Goal: Task Accomplishment & Management: Manage account settings

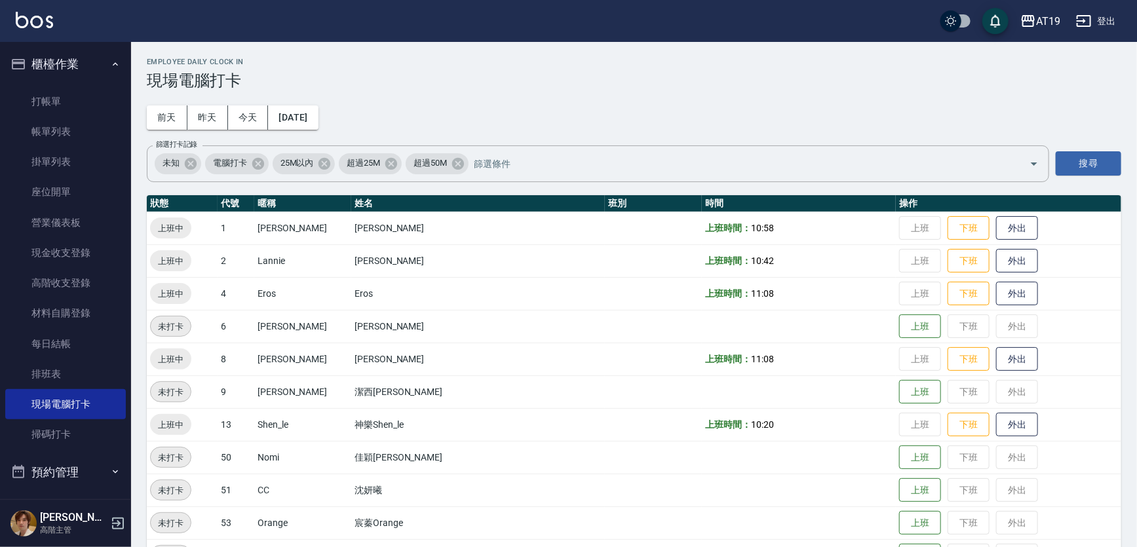
click at [68, 54] on button "櫃檯作業" at bounding box center [65, 64] width 121 height 34
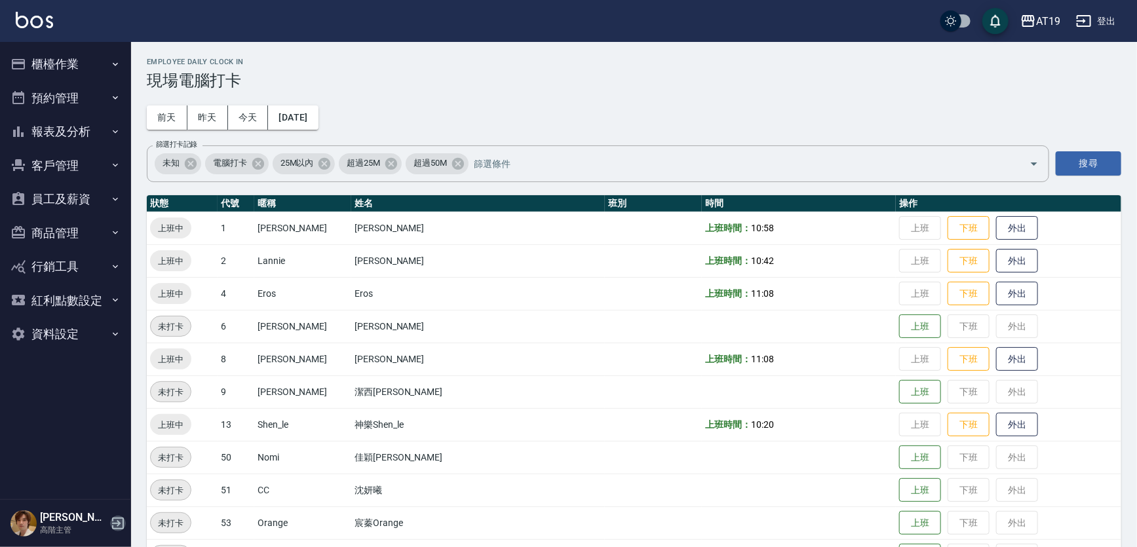
click at [117, 524] on icon "button" at bounding box center [118, 524] width 12 height 12
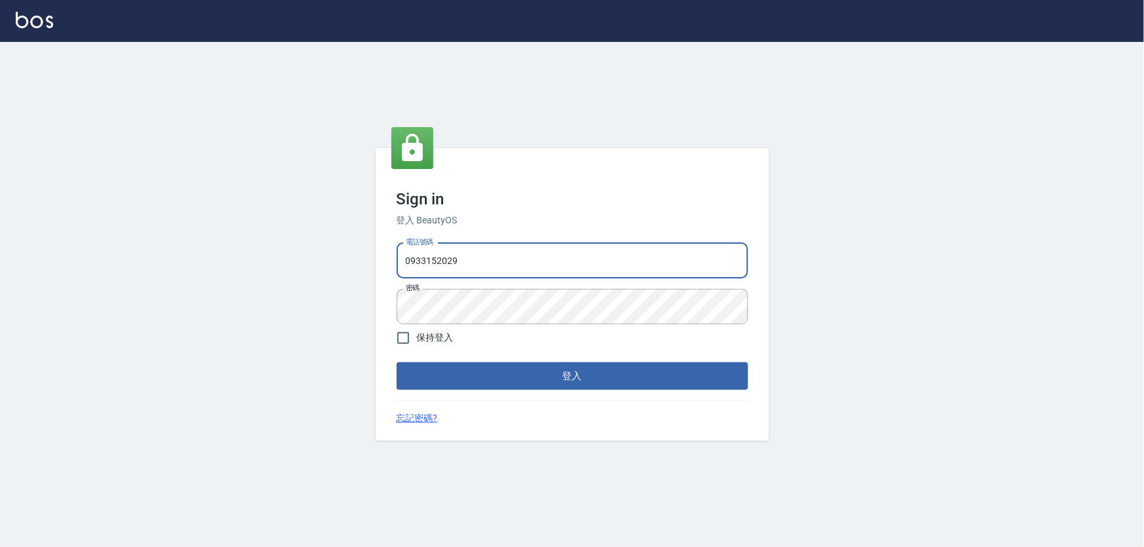
click at [480, 259] on input "0933152029" at bounding box center [571, 260] width 351 height 35
type input "5260381"
click at [521, 379] on button "登入" at bounding box center [571, 376] width 351 height 28
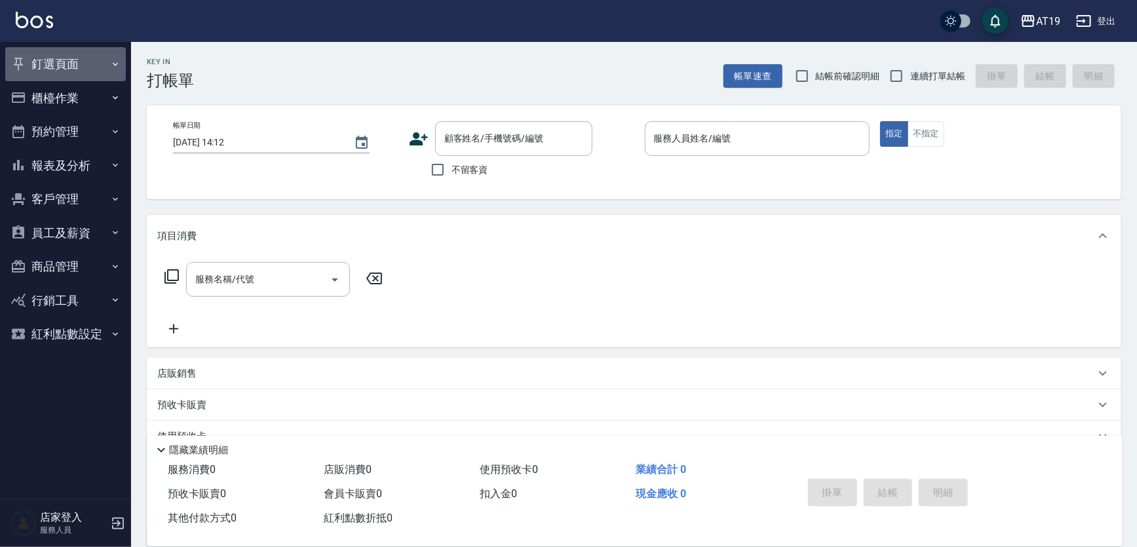
click at [67, 57] on button "釘選頁面" at bounding box center [65, 64] width 121 height 34
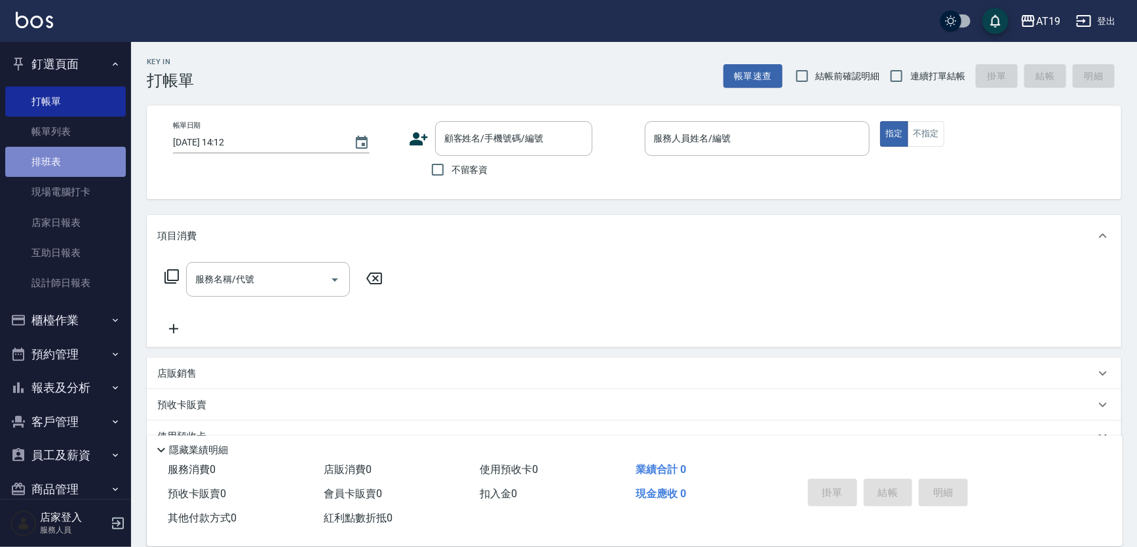
click at [65, 170] on link "排班表" at bounding box center [65, 162] width 121 height 30
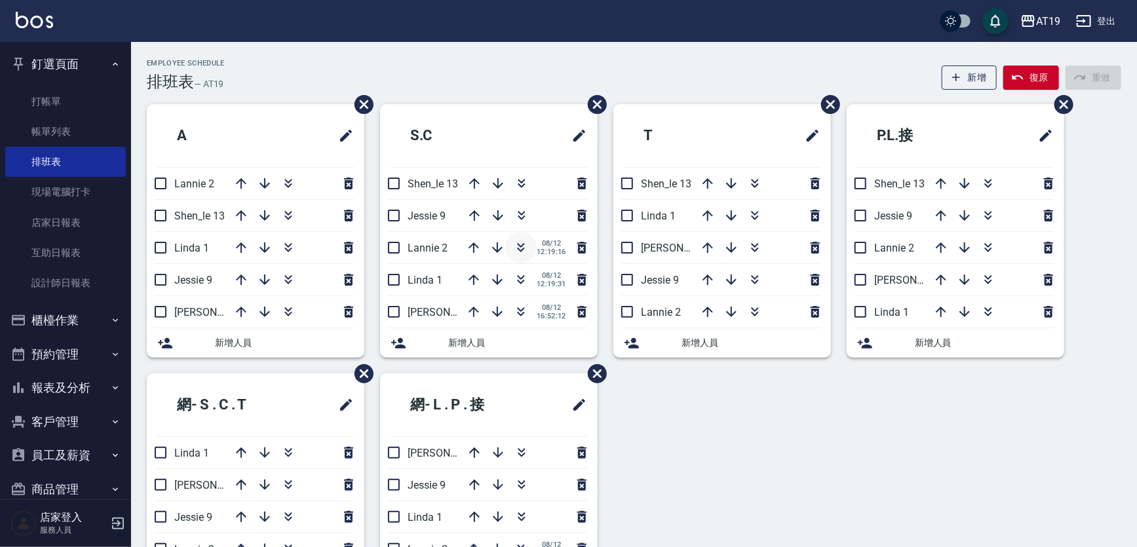
click at [521, 243] on icon "button" at bounding box center [521, 248] width 16 height 16
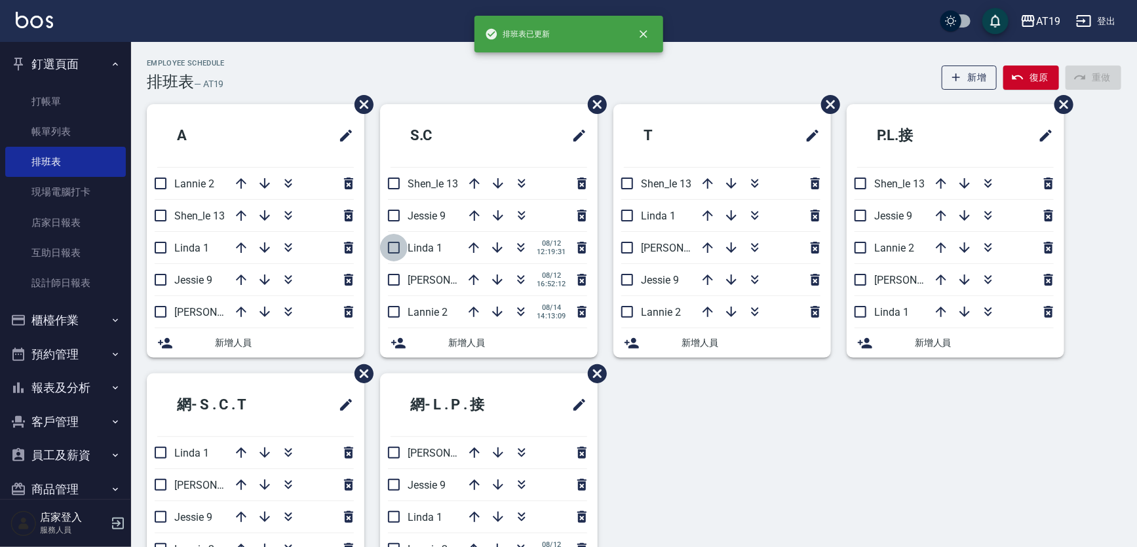
click at [393, 244] on input "checkbox" at bounding box center [394, 248] width 28 height 28
checkbox input "false"
click at [392, 279] on input "checkbox" at bounding box center [394, 280] width 28 height 28
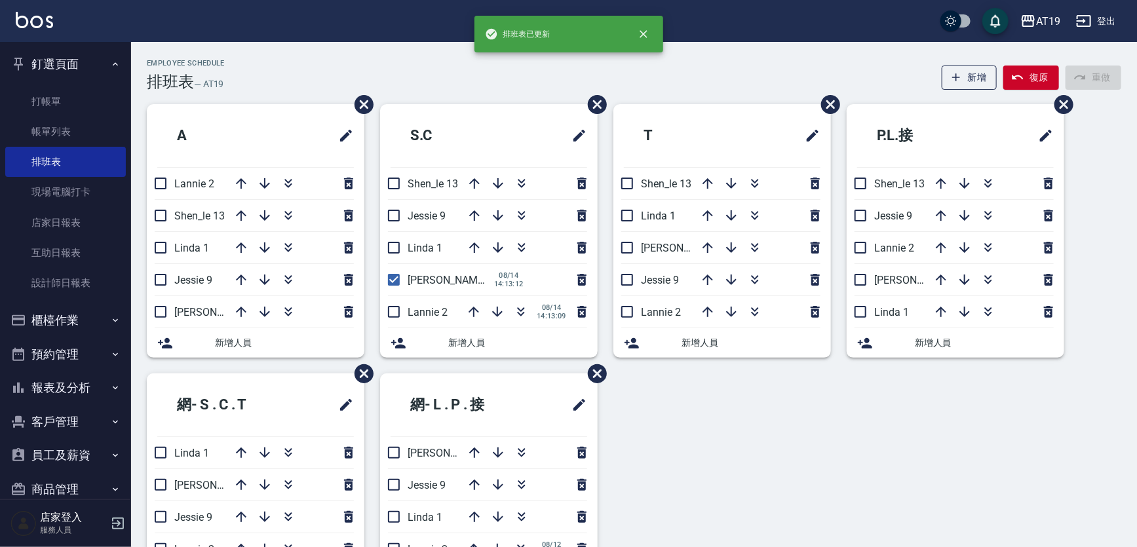
checkbox input "false"
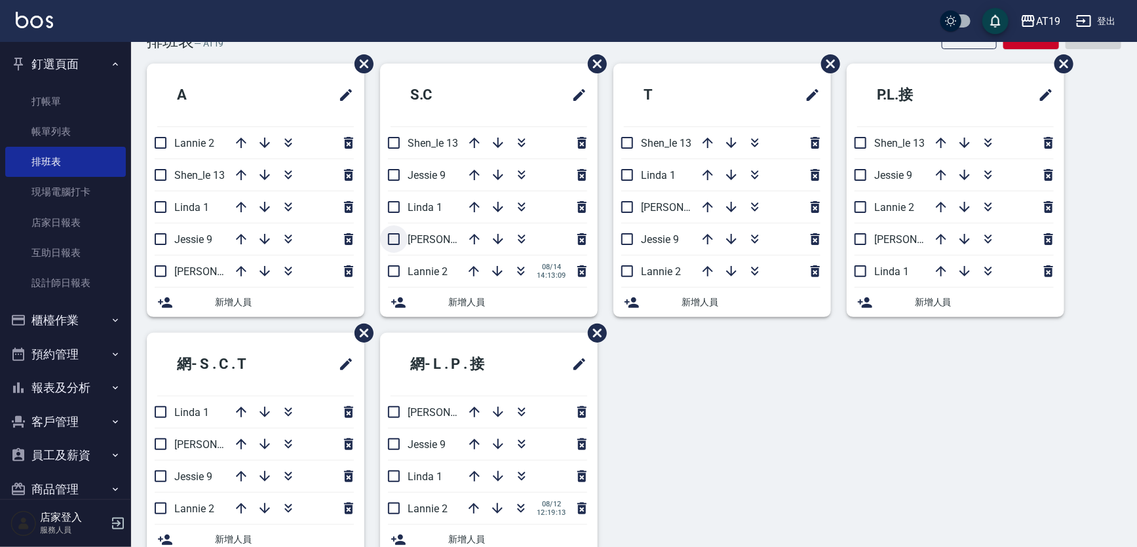
scroll to position [67, 0]
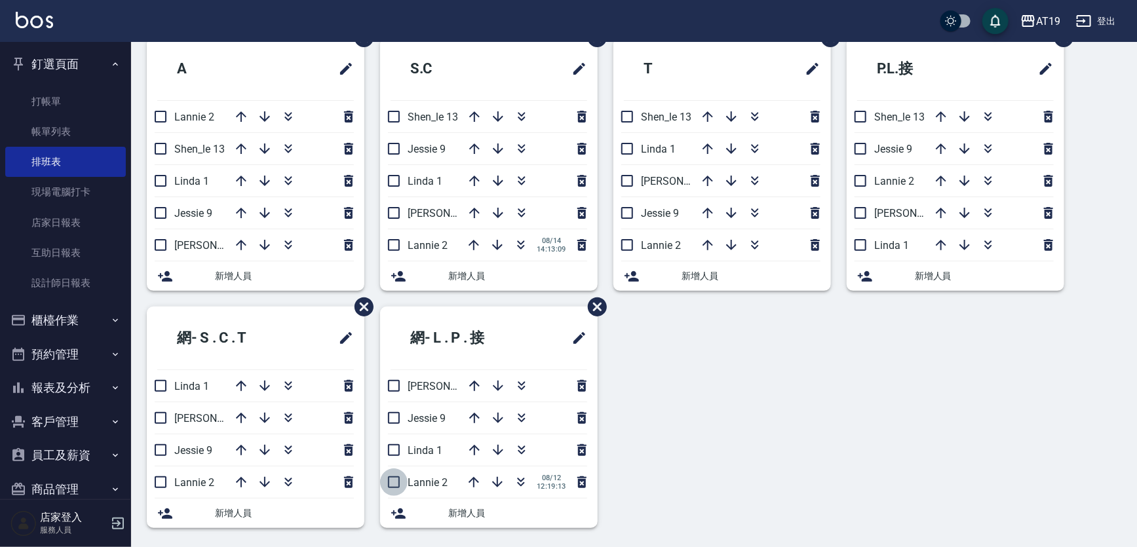
click at [393, 483] on input "checkbox" at bounding box center [394, 483] width 28 height 28
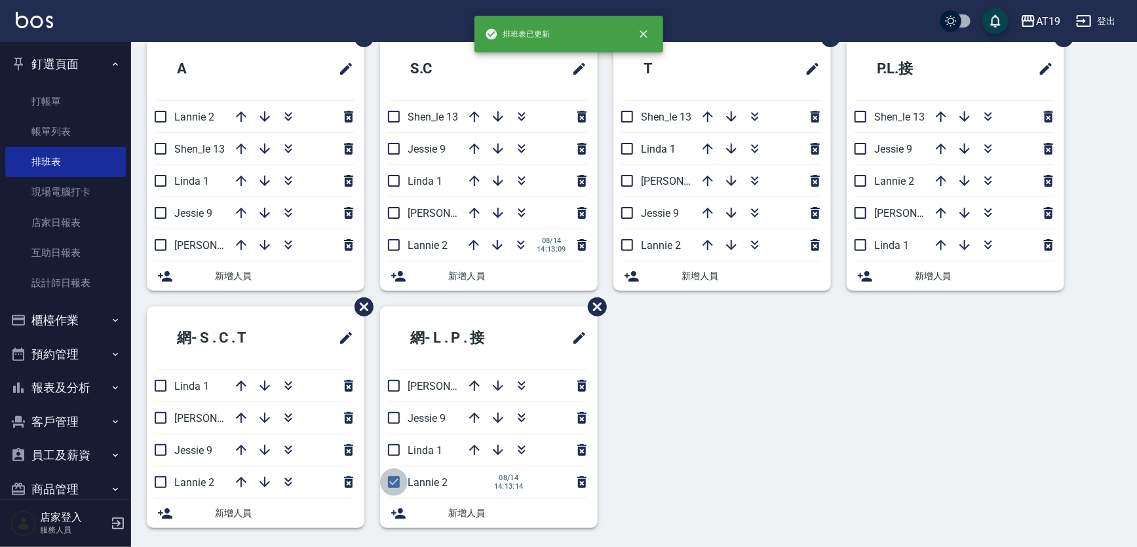
click at [393, 483] on input "checkbox" at bounding box center [394, 483] width 28 height 28
checkbox input "false"
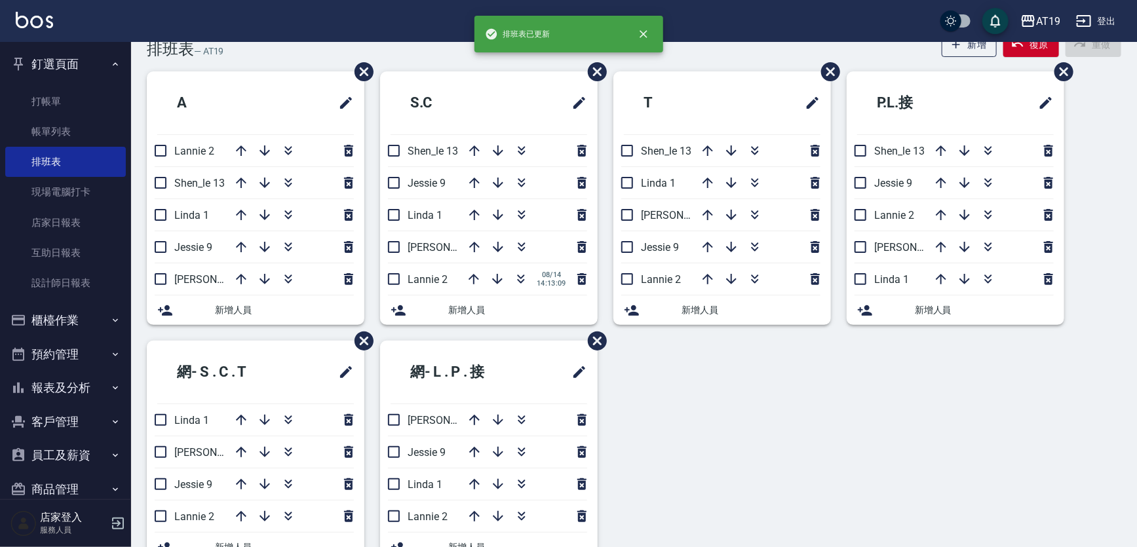
scroll to position [0, 0]
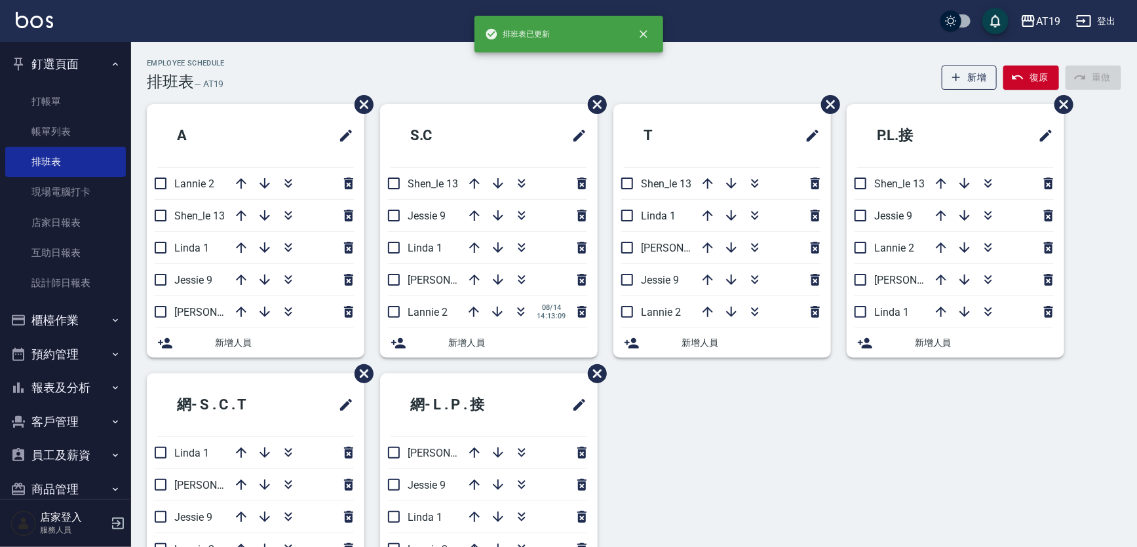
click at [395, 67] on div "Employee Schedule 排班表 — AT19 新增 復原 重做" at bounding box center [634, 75] width 974 height 32
